Goal: Task Accomplishment & Management: Manage account settings

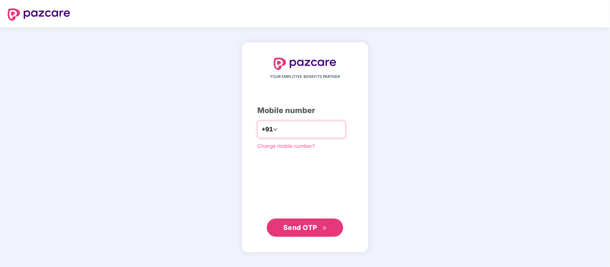
type input "**********"
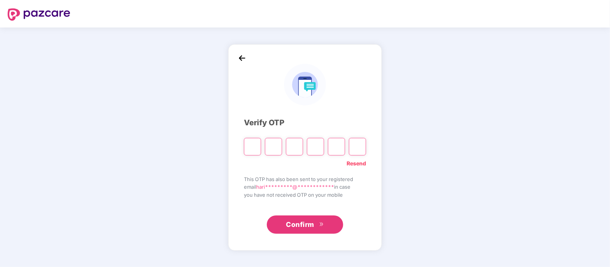
type input "*"
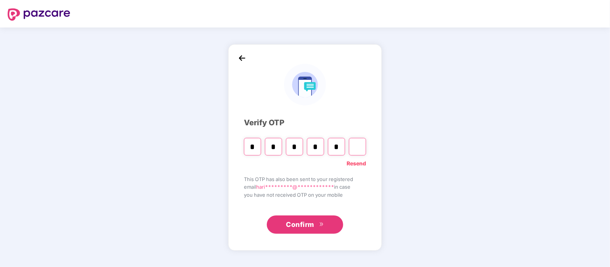
type input "*"
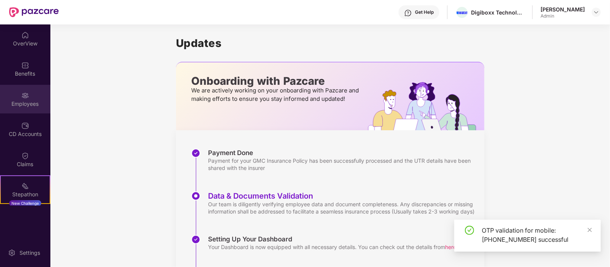
click at [25, 97] on img at bounding box center [25, 96] width 8 height 8
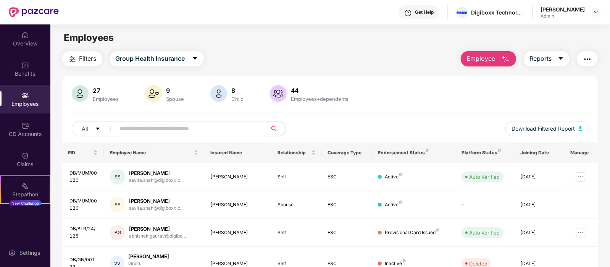
click at [203, 132] on input "text" at bounding box center [188, 128] width 137 height 11
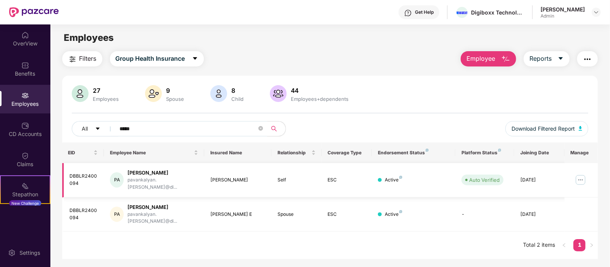
type input "*****"
click at [577, 178] on img at bounding box center [581, 180] width 12 height 12
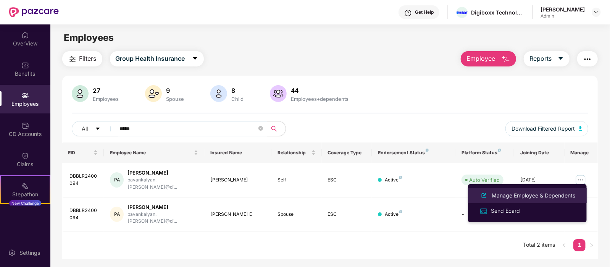
click at [528, 196] on div "Manage Employee & Dependents" at bounding box center [533, 195] width 87 height 8
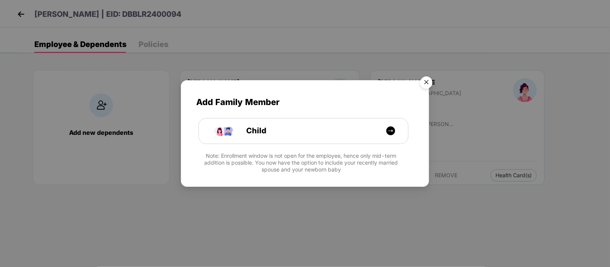
click at [423, 78] on img "Close" at bounding box center [426, 83] width 21 height 21
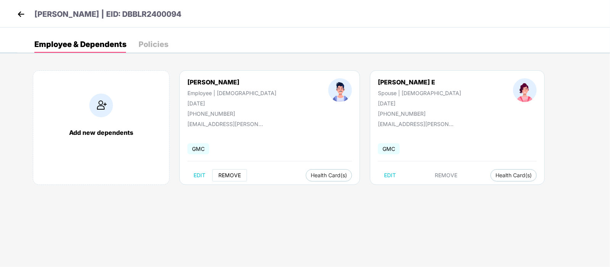
click at [228, 174] on span "REMOVE" at bounding box center [229, 175] width 23 height 6
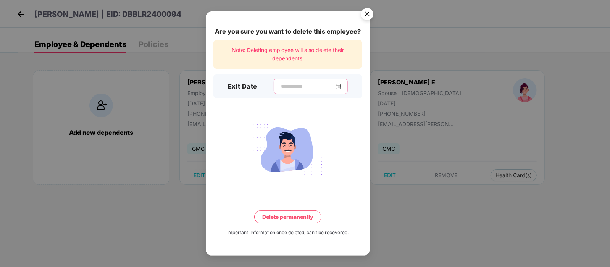
click at [305, 83] on input at bounding box center [307, 87] width 55 height 8
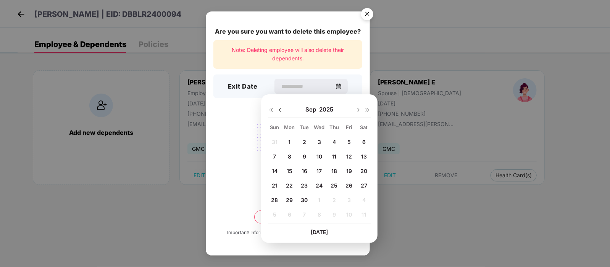
click at [349, 184] on span "26" at bounding box center [349, 185] width 7 height 6
type input "**********"
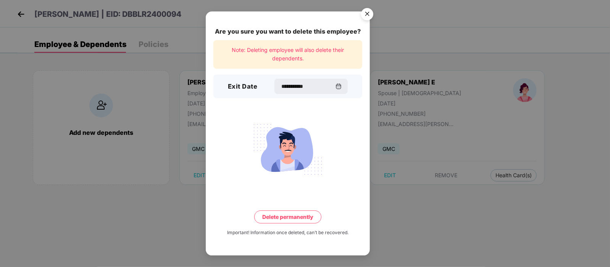
click at [282, 217] on button "Delete permanently" at bounding box center [287, 216] width 67 height 13
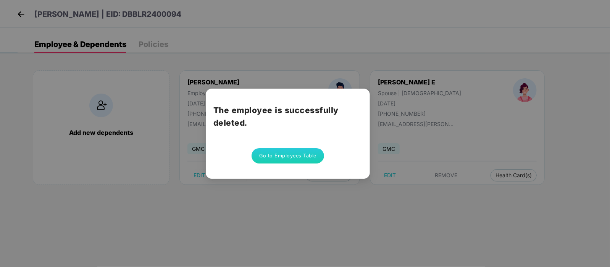
click at [315, 155] on button "Go to Employees Table" at bounding box center [288, 155] width 73 height 15
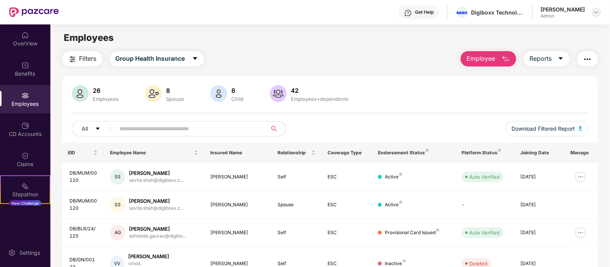
click at [594, 14] on img at bounding box center [597, 12] width 6 height 6
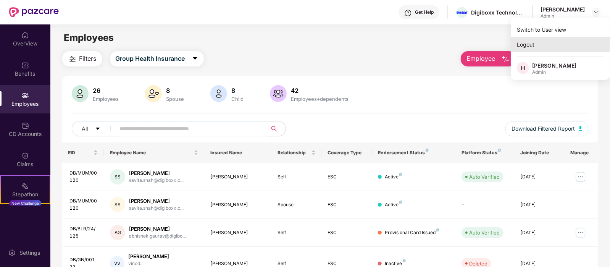
click at [531, 45] on div "Logout" at bounding box center [560, 44] width 99 height 15
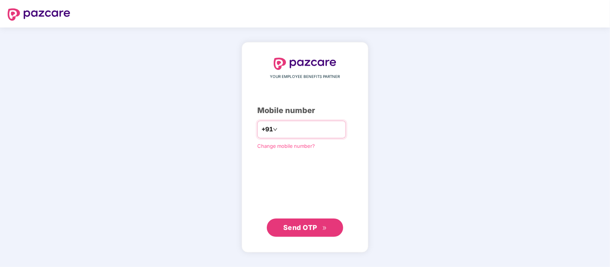
type input "**********"
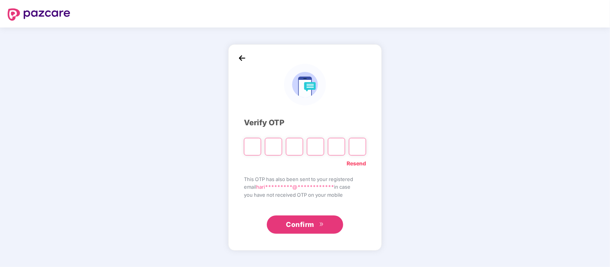
type input "*"
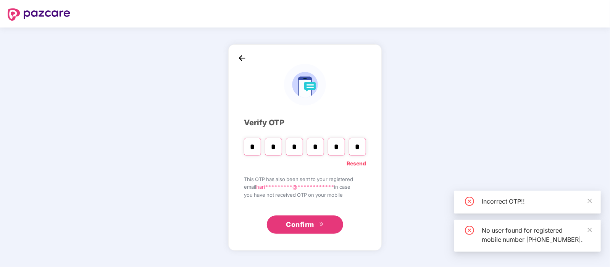
type input "*"
click at [318, 230] on button "Confirm" at bounding box center [305, 224] width 76 height 18
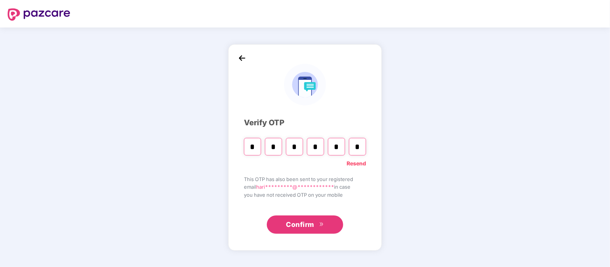
click at [258, 146] on input "*" at bounding box center [252, 147] width 17 height 18
type input "*"
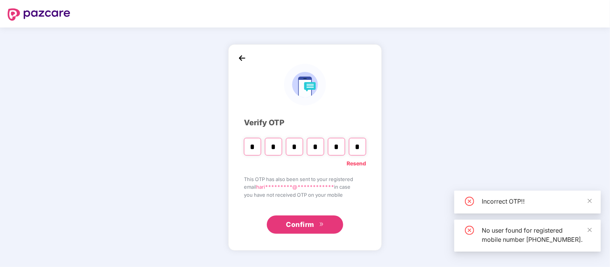
type input "*"
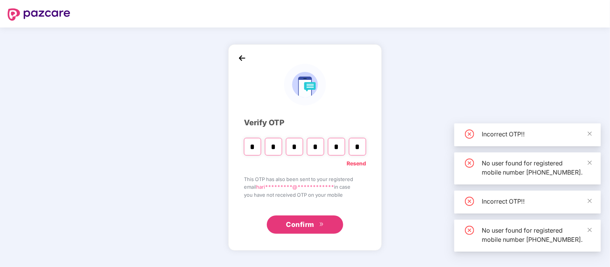
type input "*"
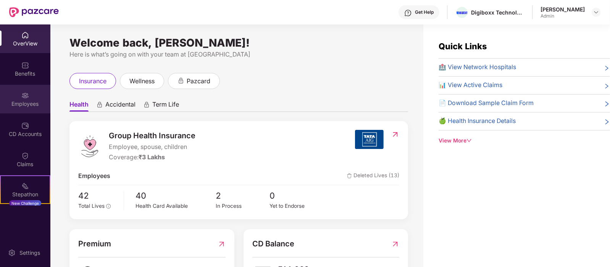
click at [23, 100] on div "Employees" at bounding box center [25, 104] width 50 height 8
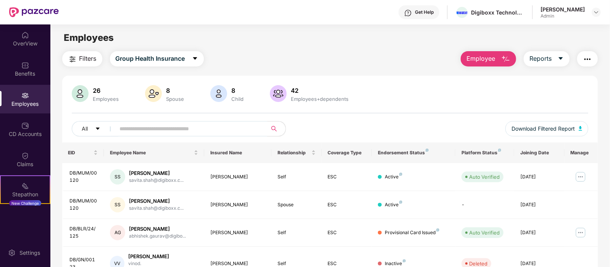
click at [139, 126] on input "text" at bounding box center [188, 128] width 137 height 11
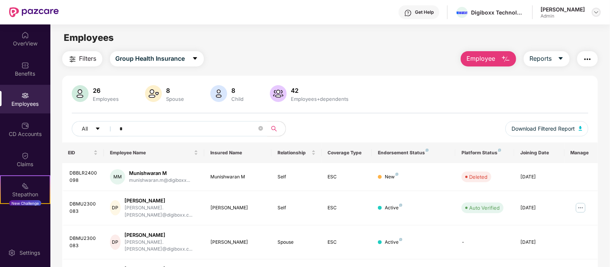
type input "*"
click at [594, 14] on img at bounding box center [597, 12] width 6 height 6
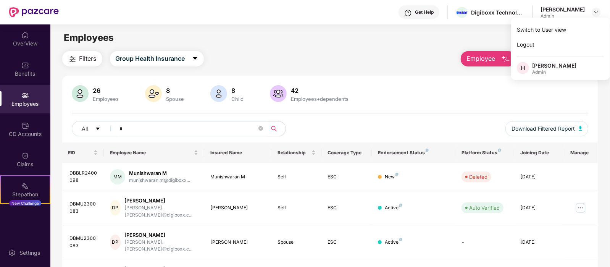
click at [283, 42] on div "Employees" at bounding box center [330, 38] width 560 height 15
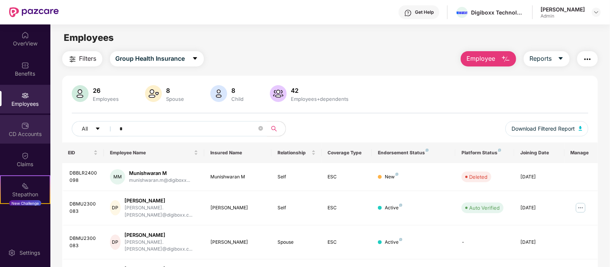
click at [23, 129] on img at bounding box center [25, 126] width 8 height 8
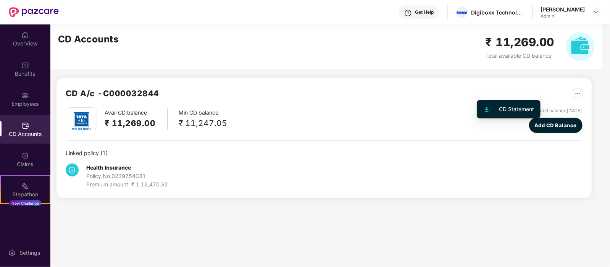
click at [573, 96] on img "button" at bounding box center [578, 94] width 10 height 10
click at [519, 108] on div "CD Statement" at bounding box center [517, 109] width 35 height 8
click at [595, 14] on img at bounding box center [597, 12] width 6 height 6
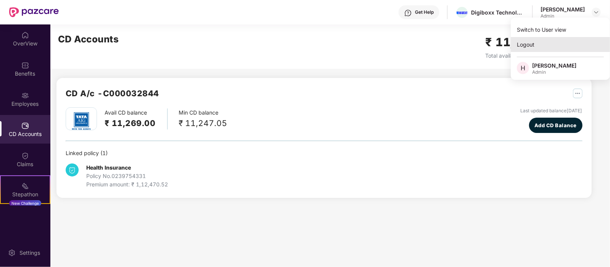
click at [531, 45] on div "Logout" at bounding box center [560, 44] width 99 height 15
